Goal: Find specific page/section: Find specific page/section

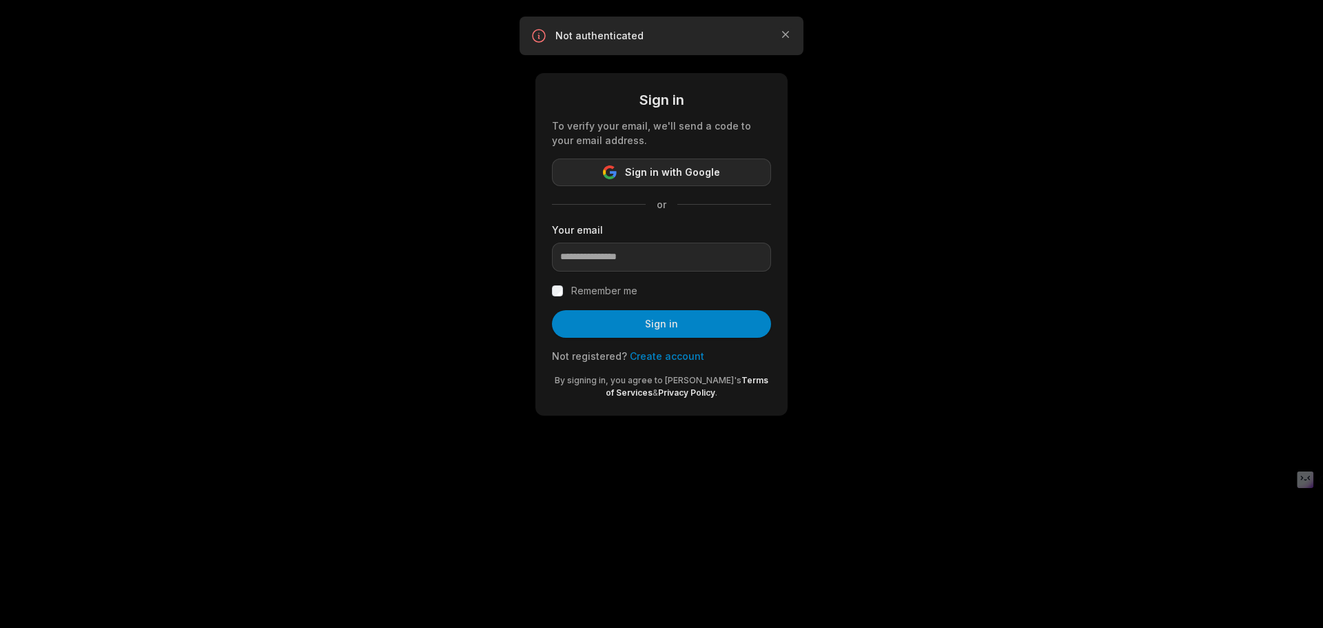
click at [702, 175] on span "Sign in with Google" at bounding box center [672, 172] width 95 height 17
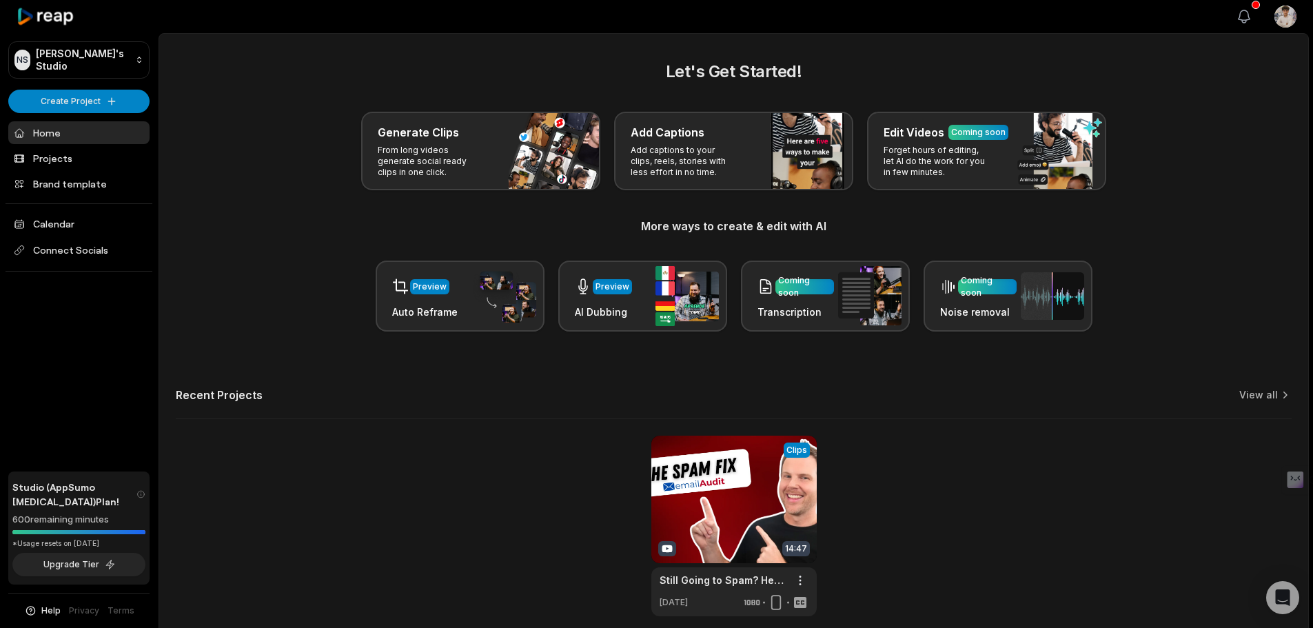
click at [1246, 19] on icon "button" at bounding box center [1243, 16] width 17 height 17
click at [57, 20] on icon at bounding box center [46, 17] width 59 height 19
click at [106, 187] on link "Brand template" at bounding box center [78, 183] width 141 height 23
